Goal: Information Seeking & Learning: Learn about a topic

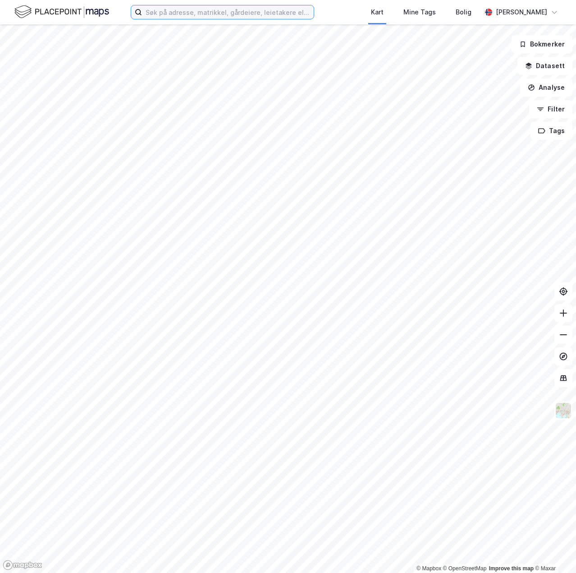
click at [210, 11] on input at bounding box center [228, 12] width 172 height 14
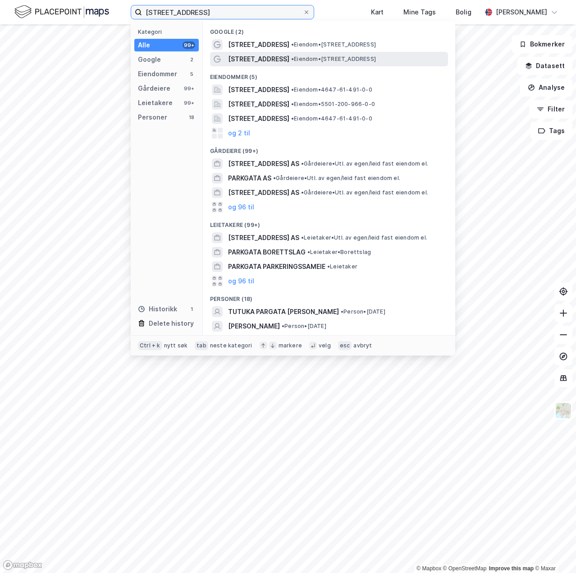
type input "[STREET_ADDRESS]"
click at [262, 60] on span "[STREET_ADDRESS]" at bounding box center [258, 59] width 61 height 11
